Goal: Information Seeking & Learning: Learn about a topic

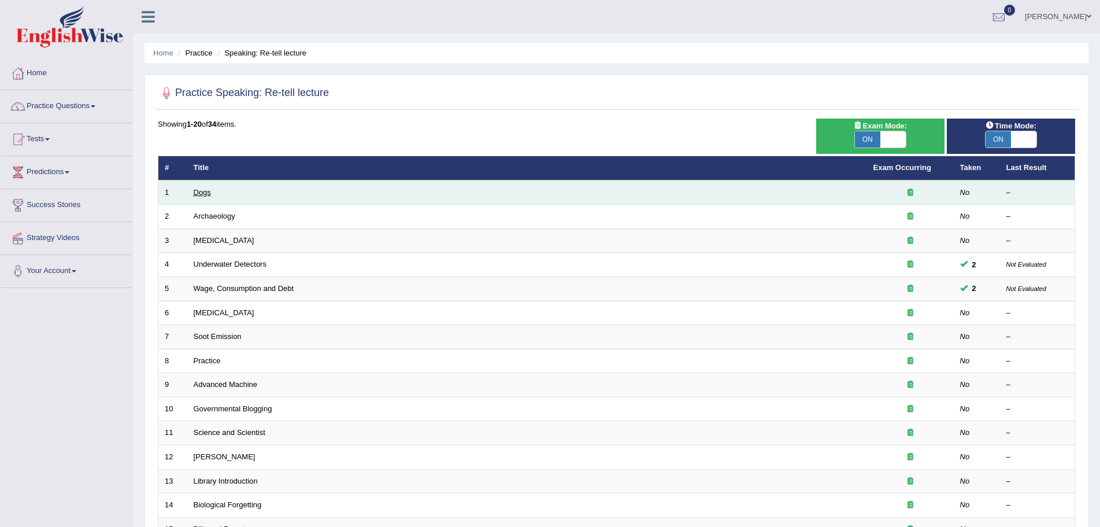
click at [206, 190] on link "Dogs" at bounding box center [202, 192] width 17 height 9
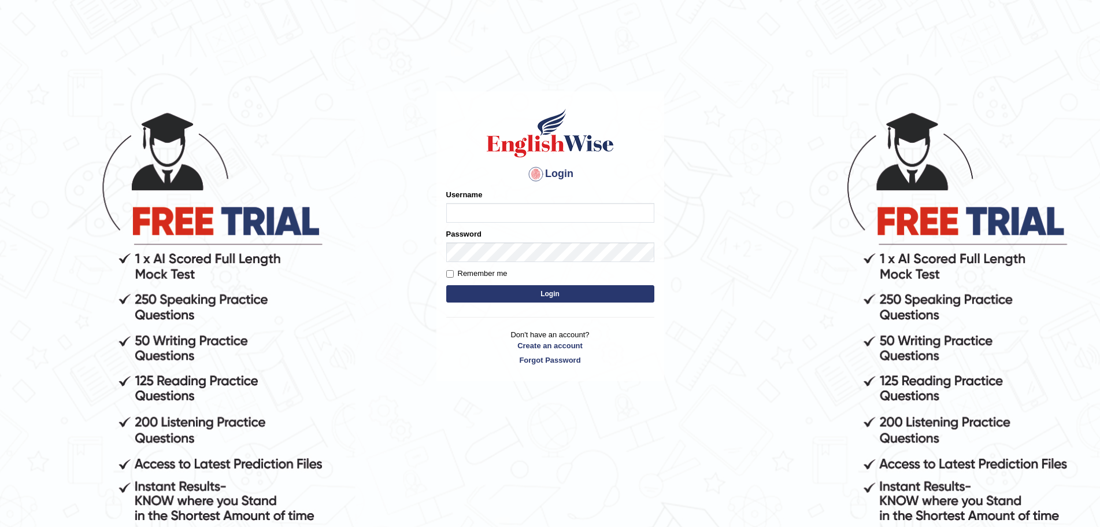
type input "Mugwunali"
click at [557, 289] on button "Login" at bounding box center [550, 293] width 208 height 17
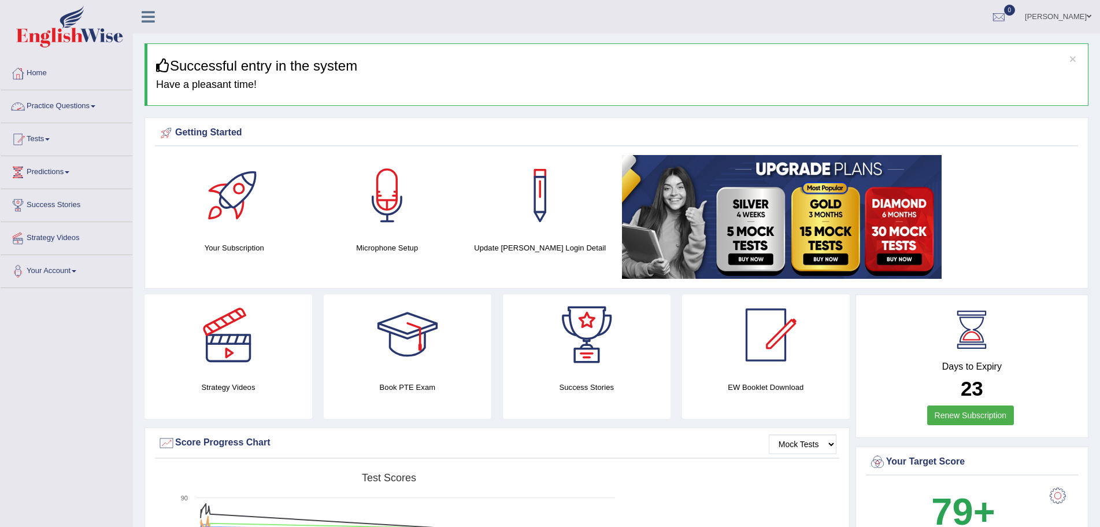
click at [94, 106] on link "Practice Questions" at bounding box center [67, 104] width 132 height 29
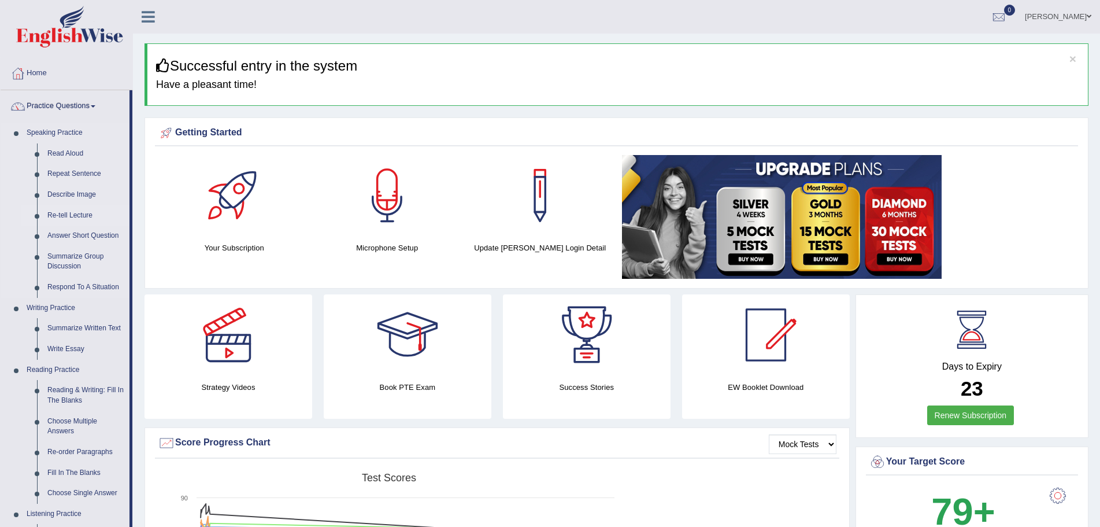
click at [77, 212] on link "Re-tell Lecture" at bounding box center [85, 215] width 87 height 21
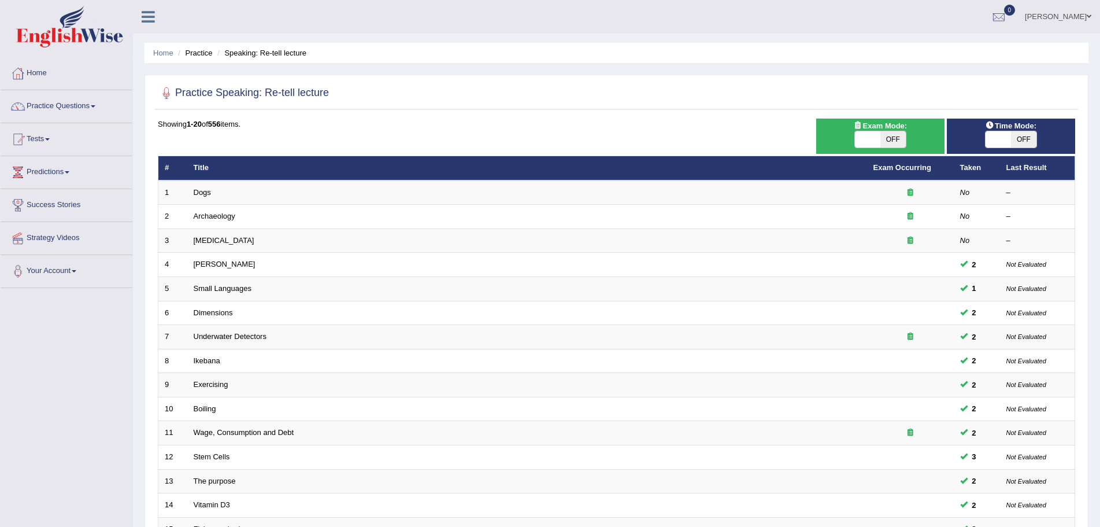
click at [1028, 140] on span "OFF" at bounding box center [1023, 139] width 25 height 16
checkbox input "true"
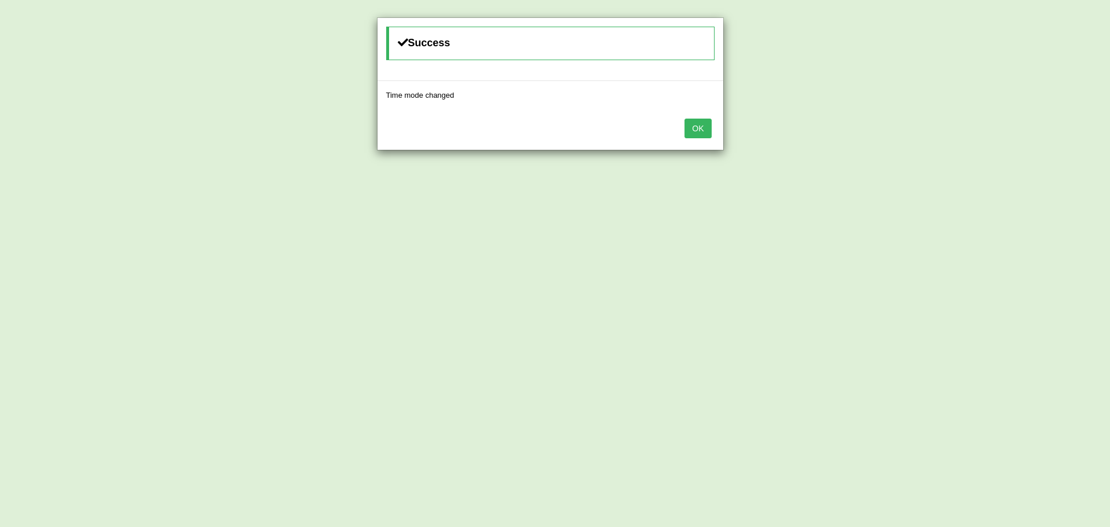
click at [692, 128] on button "OK" at bounding box center [697, 128] width 27 height 20
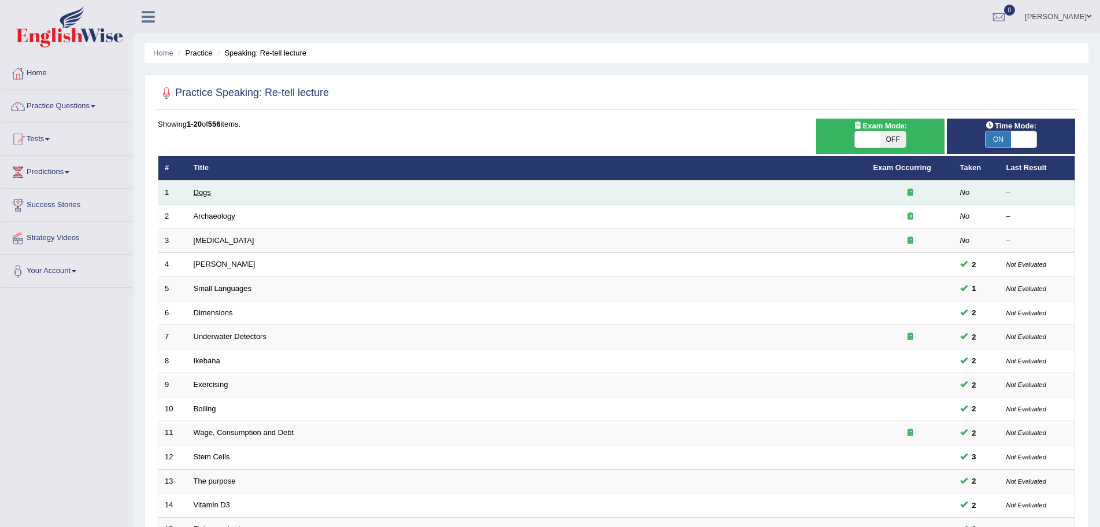
click at [205, 194] on link "Dogs" at bounding box center [202, 192] width 17 height 9
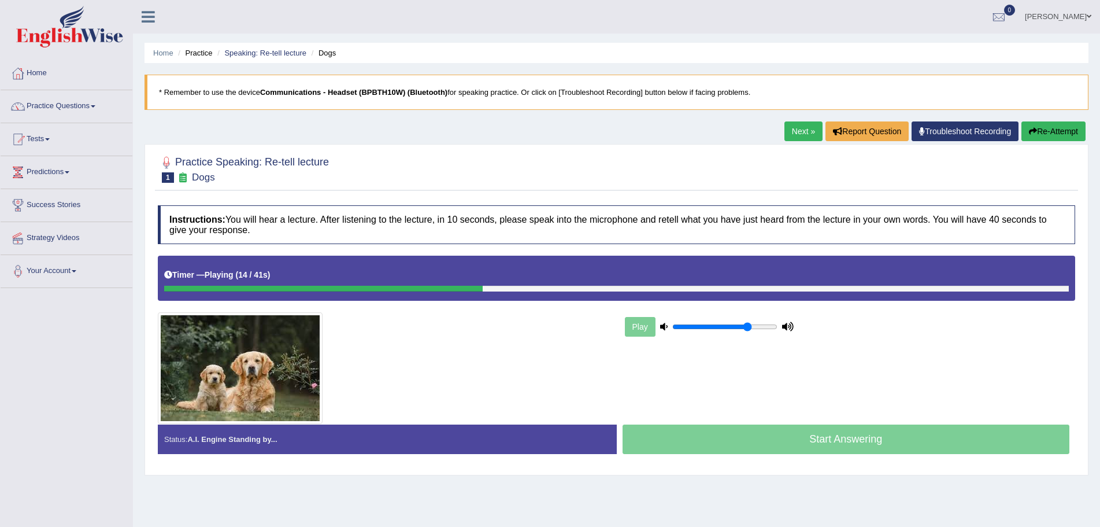
click at [1049, 132] on button "Re-Attempt" at bounding box center [1053, 131] width 64 height 20
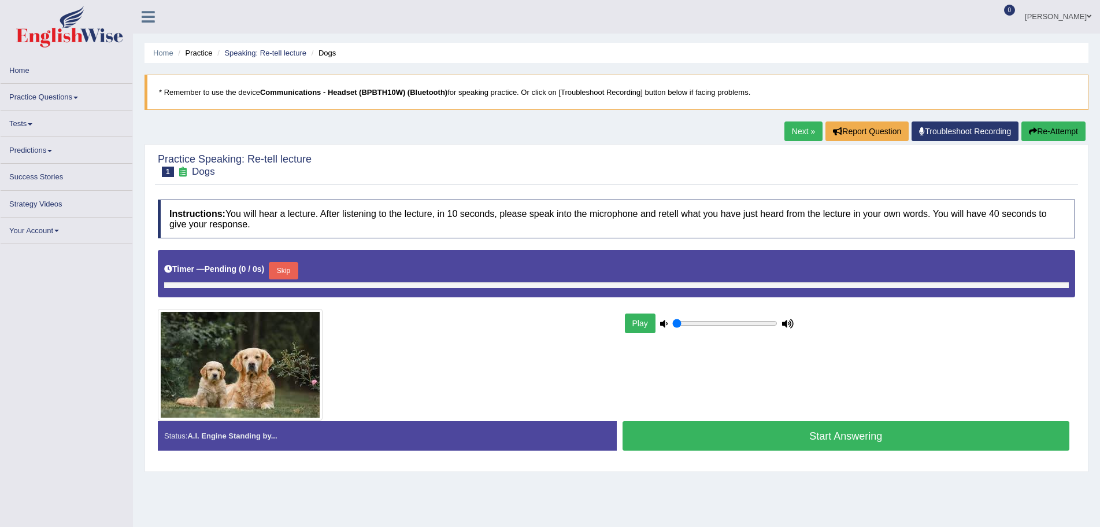
type input "0.75"
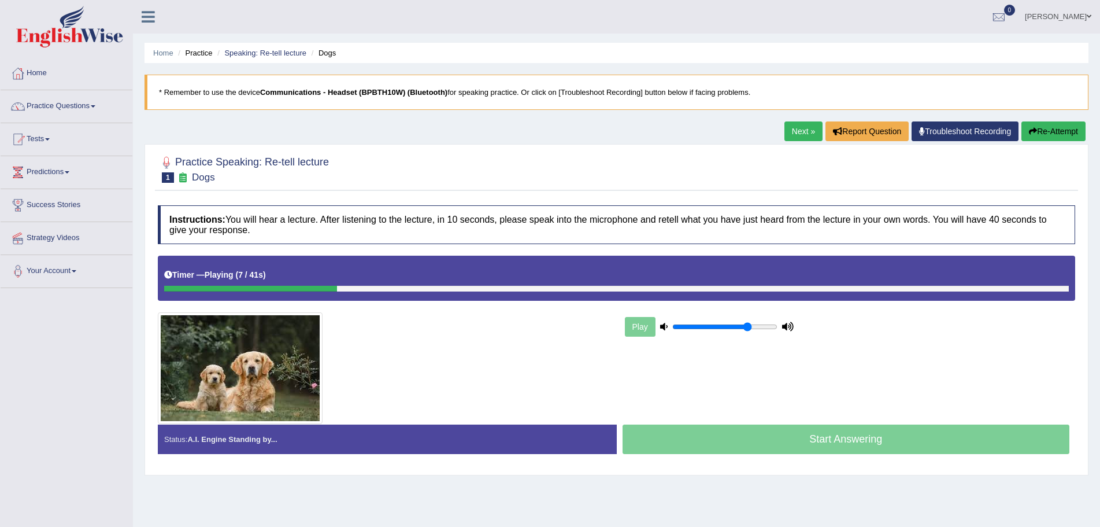
click at [1059, 131] on button "Re-Attempt" at bounding box center [1053, 131] width 64 height 20
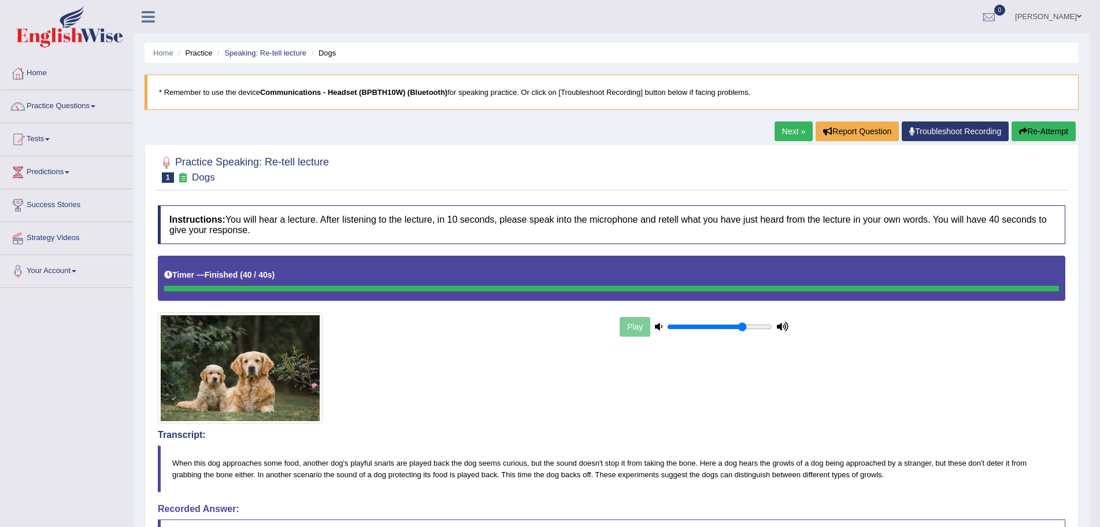
click at [1039, 130] on button "Re-Attempt" at bounding box center [1043, 131] width 64 height 20
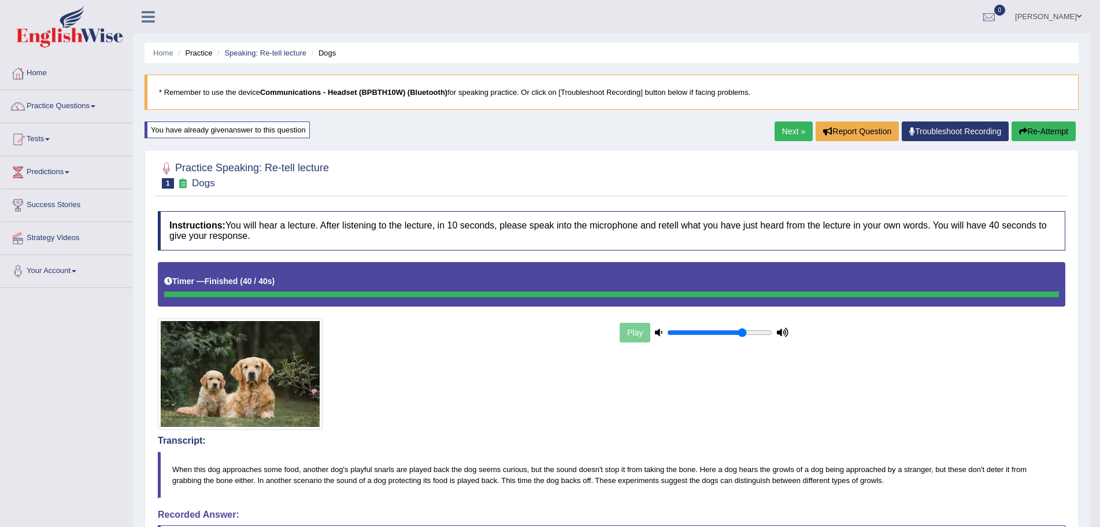
click at [784, 128] on link "Next »" at bounding box center [793, 131] width 38 height 20
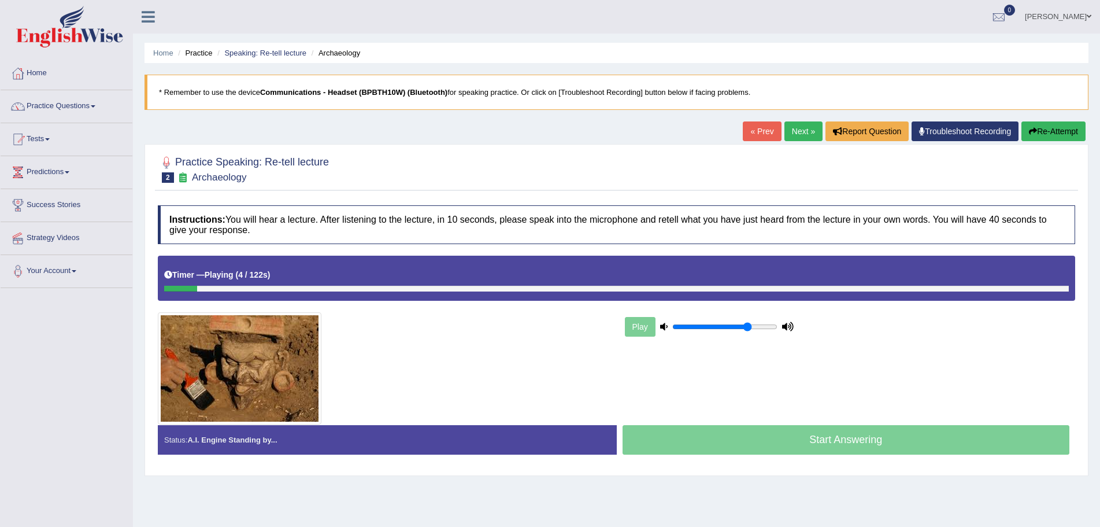
click at [1039, 127] on button "Re-Attempt" at bounding box center [1053, 131] width 64 height 20
click at [1059, 130] on button "Re-Attempt" at bounding box center [1053, 131] width 64 height 20
click at [94, 104] on link "Practice Questions" at bounding box center [67, 104] width 132 height 29
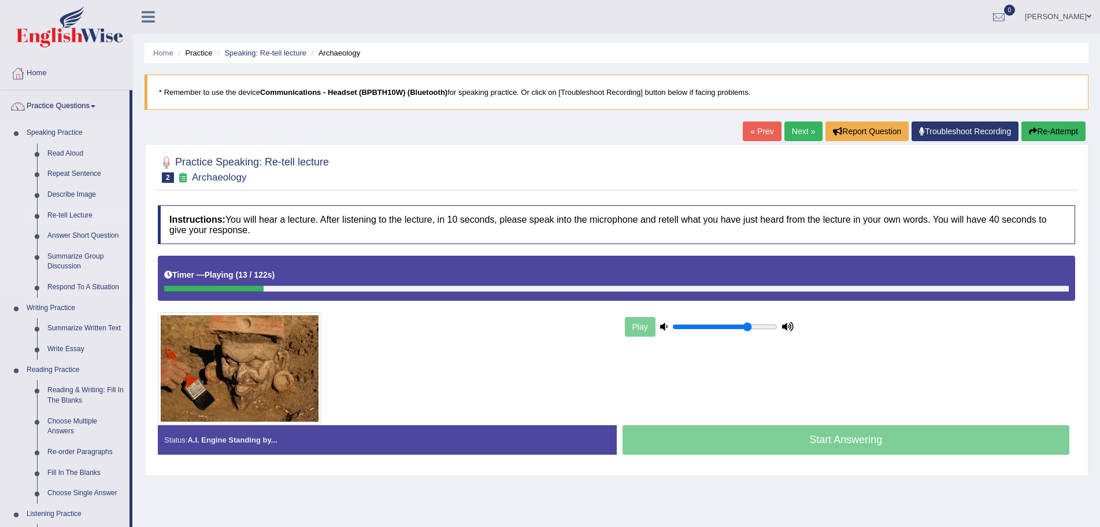
click at [79, 214] on link "Re-tell Lecture" at bounding box center [85, 215] width 87 height 21
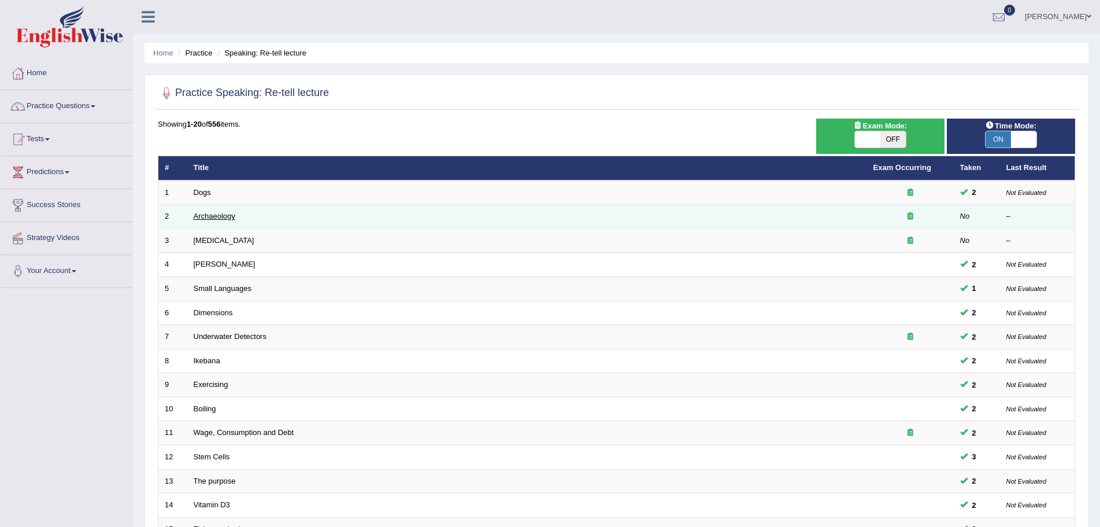
click at [221, 220] on link "Archaeology" at bounding box center [215, 216] width 42 height 9
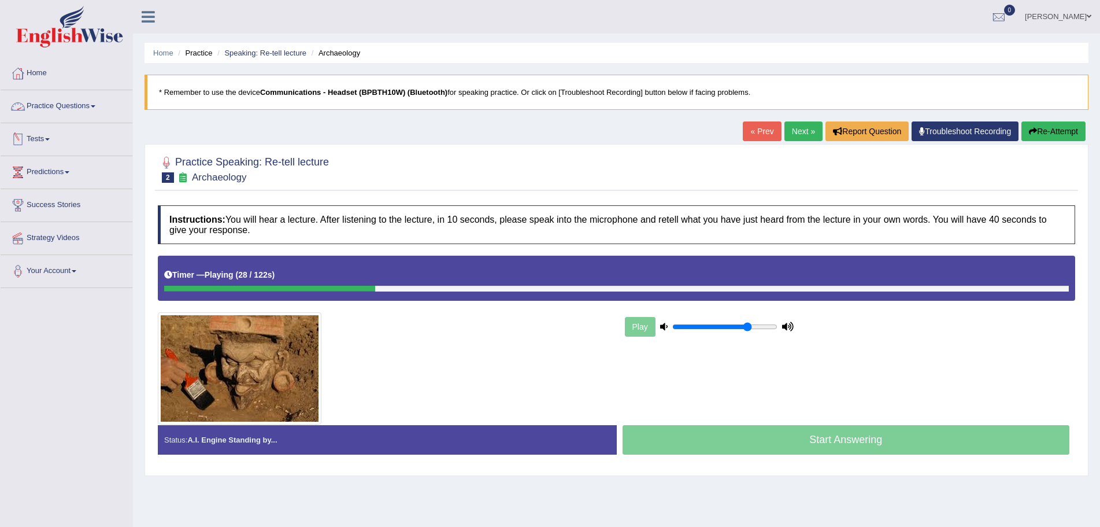
click at [95, 107] on link "Practice Questions" at bounding box center [67, 104] width 132 height 29
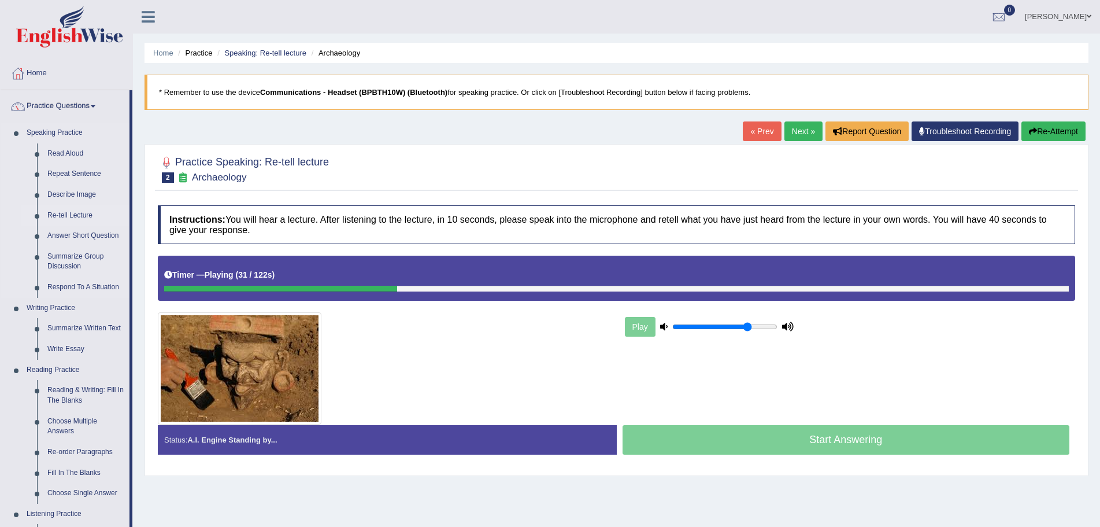
click at [72, 217] on link "Re-tell Lecture" at bounding box center [85, 215] width 87 height 21
